Goal: Find specific page/section: Find specific page/section

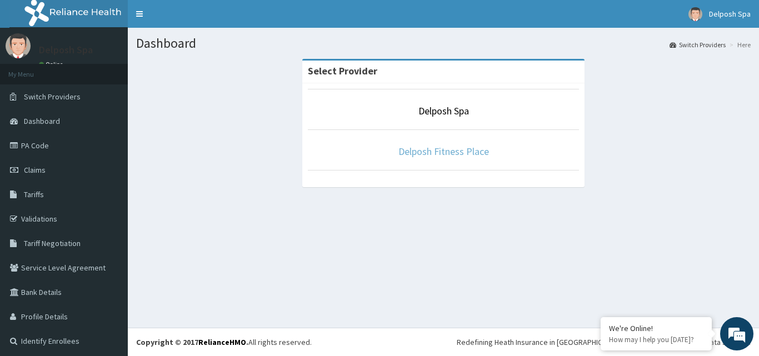
click at [464, 153] on link "Delposh Fitness Place" at bounding box center [443, 151] width 91 height 13
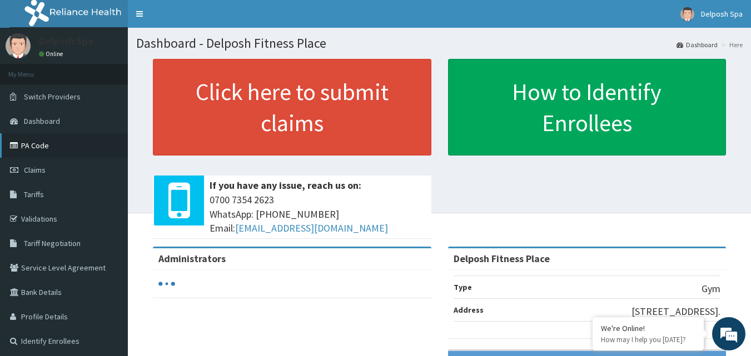
click at [49, 147] on link "PA Code" at bounding box center [64, 145] width 128 height 24
